Goal: Task Accomplishment & Management: Use online tool/utility

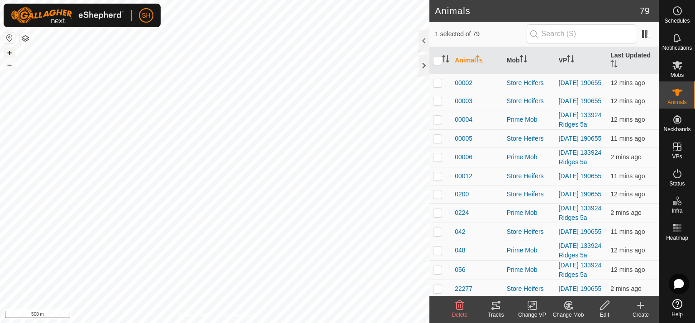
click at [10, 49] on button "+" at bounding box center [9, 52] width 11 height 11
checkbox input "false"
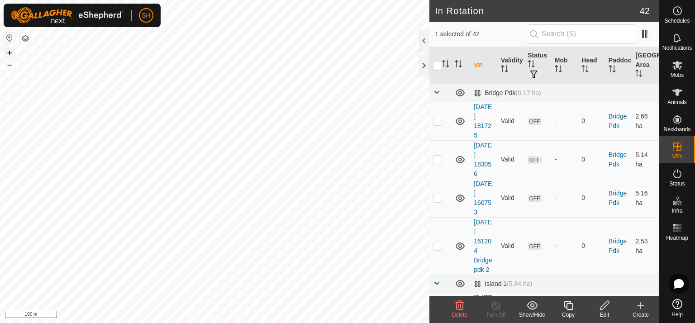
checkbox input "false"
checkbox input "true"
checkbox input "false"
click at [642, 303] on icon at bounding box center [640, 305] width 11 height 11
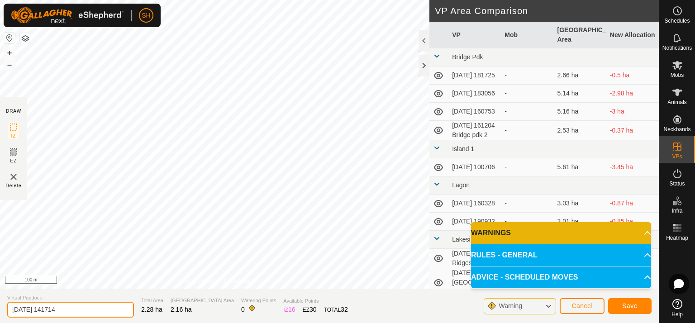
click at [76, 308] on input "[DATE] 141714" at bounding box center [70, 310] width 127 height 16
type input "[DATE] 141714 Roadside 1"
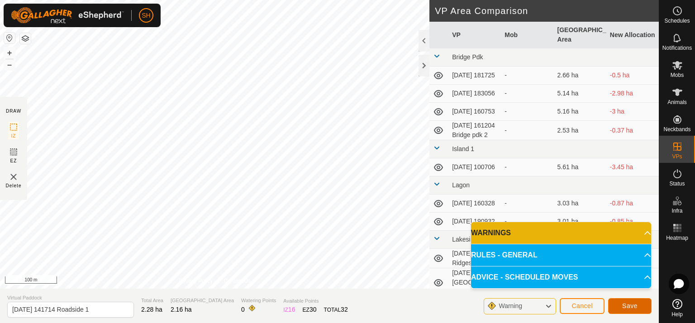
click at [631, 305] on span "Save" at bounding box center [629, 305] width 15 height 7
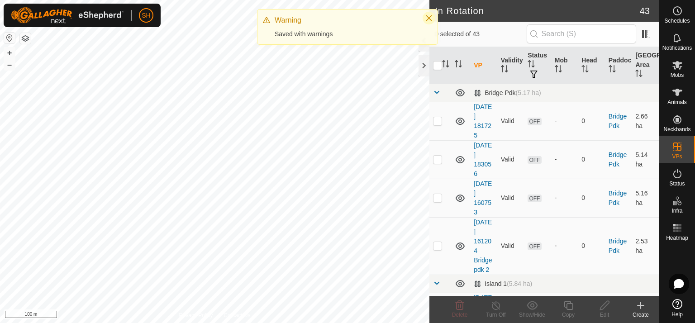
click at [430, 17] on icon "Close" at bounding box center [429, 18] width 6 height 6
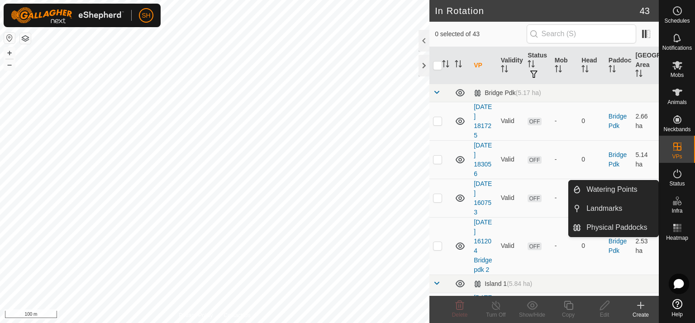
click at [679, 203] on icon at bounding box center [677, 200] width 11 height 11
click at [678, 201] on icon at bounding box center [677, 200] width 11 height 11
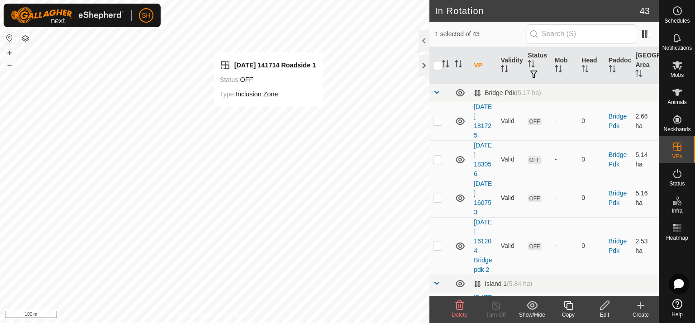
checkbox input "false"
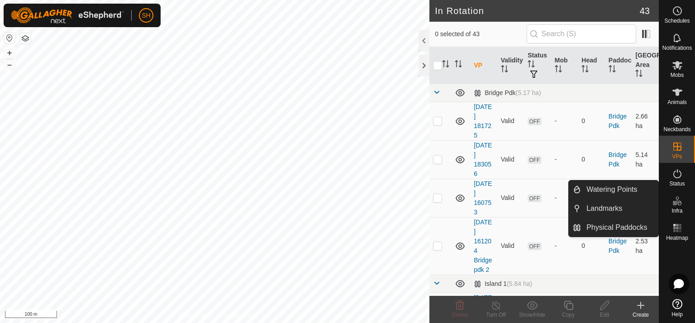
click at [680, 205] on icon at bounding box center [677, 200] width 11 height 11
click at [613, 189] on link "Watering Points" at bounding box center [619, 189] width 77 height 18
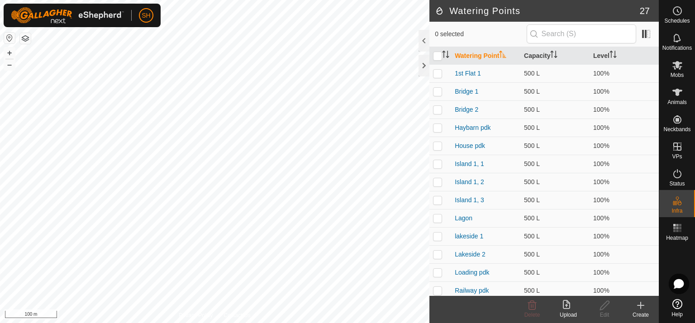
click at [642, 305] on icon at bounding box center [640, 305] width 6 height 0
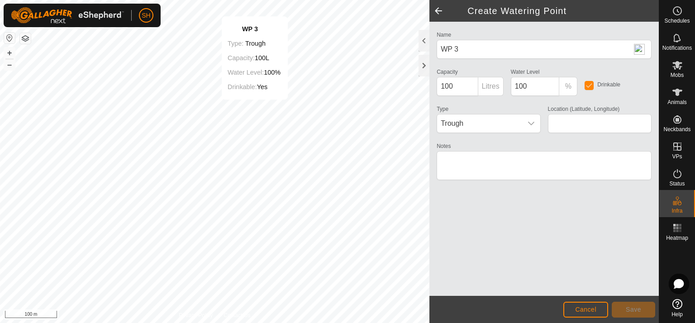
type input "-35.420293, 173.980256"
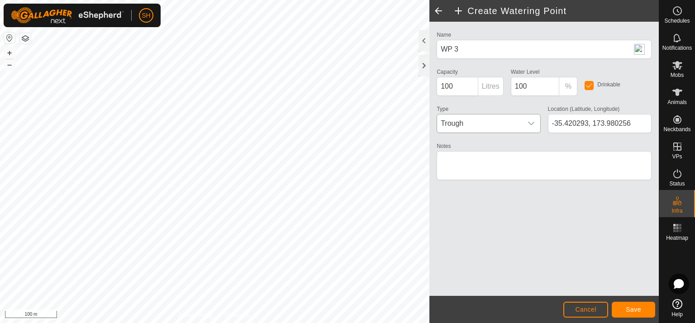
click at [530, 121] on icon "dropdown trigger" at bounding box center [530, 123] width 7 height 7
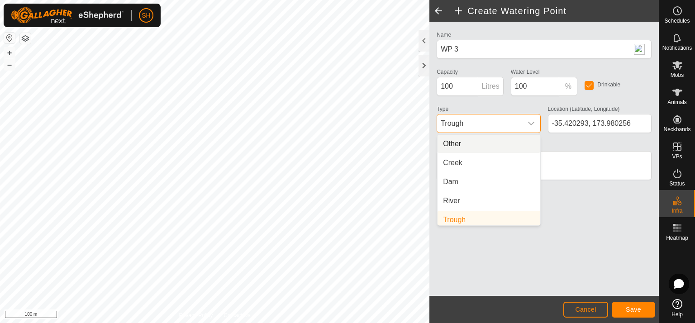
scroll to position [4, 0]
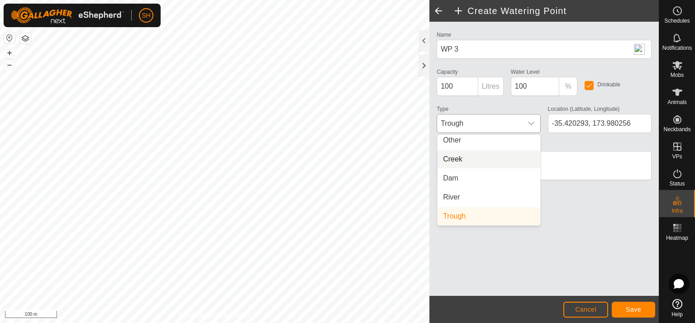
click at [493, 160] on li "Creek" at bounding box center [488, 159] width 103 height 18
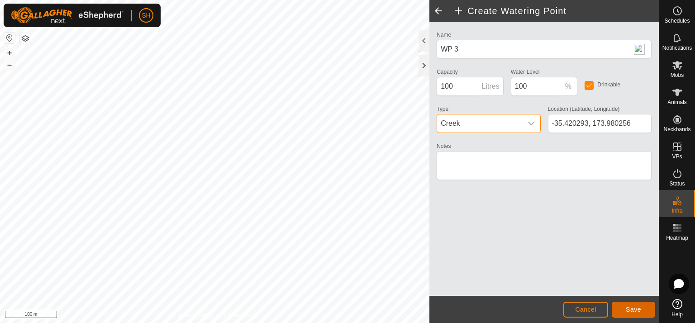
click at [645, 310] on button "Save" at bounding box center [632, 310] width 43 height 16
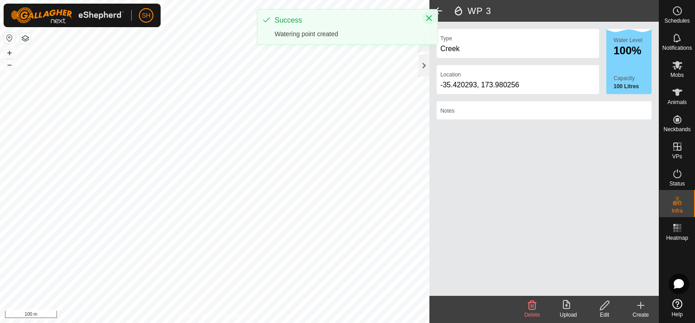
click at [428, 17] on icon "Close" at bounding box center [429, 18] width 6 height 6
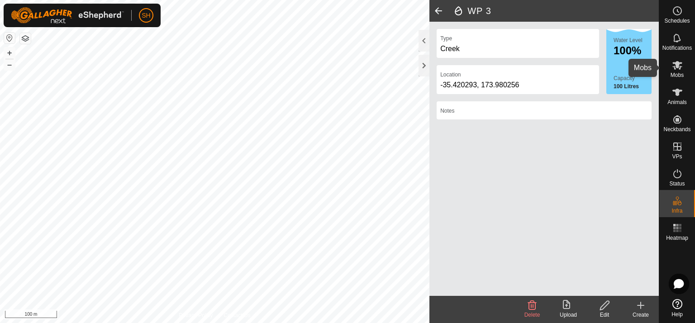
click at [677, 66] on icon at bounding box center [677, 65] width 10 height 9
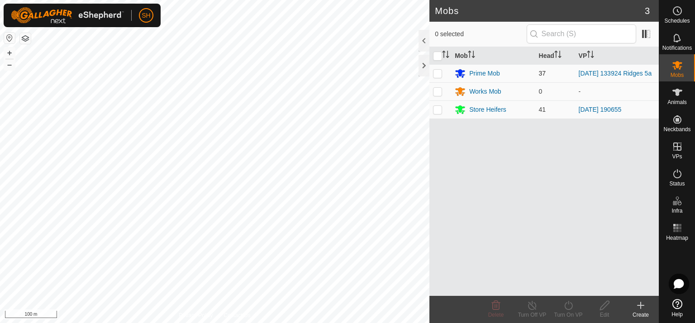
click at [437, 73] on p-checkbox at bounding box center [437, 73] width 9 height 7
checkbox input "true"
click at [535, 302] on icon at bounding box center [531, 305] width 11 height 11
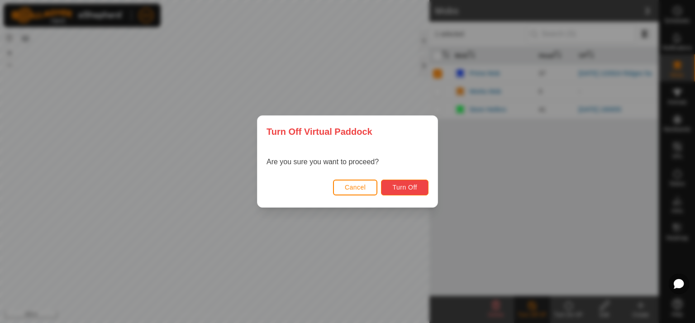
click at [405, 185] on span "Turn Off" at bounding box center [404, 187] width 25 height 7
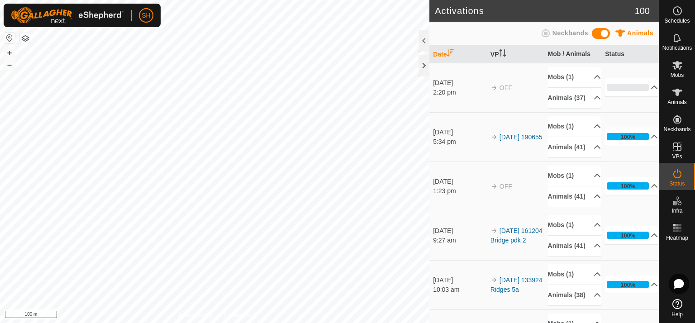
click at [300, 322] on html "SH Schedules Notifications Mobs Animals Neckbands VPs Status Infra Heatmap Help…" at bounding box center [347, 161] width 695 height 323
